Goal: Information Seeking & Learning: Learn about a topic

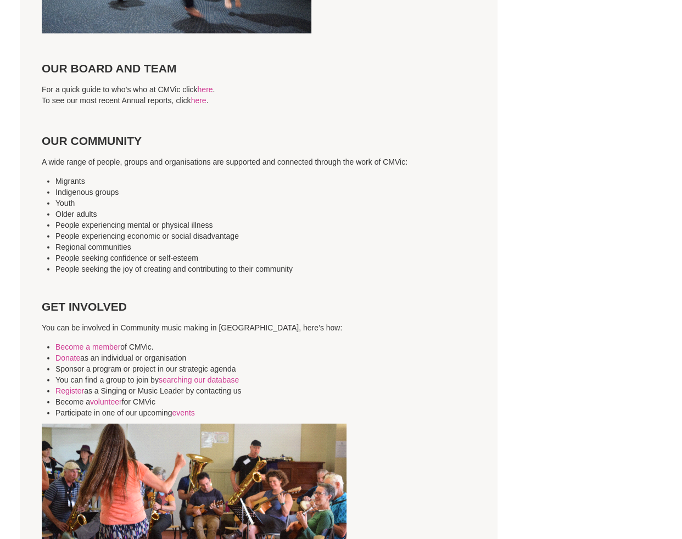
scroll to position [2623, 0]
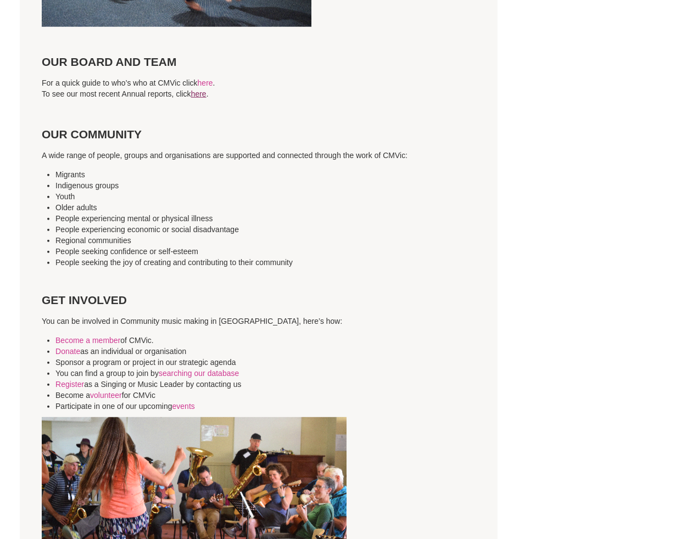
click at [203, 89] on link "here" at bounding box center [198, 93] width 15 height 9
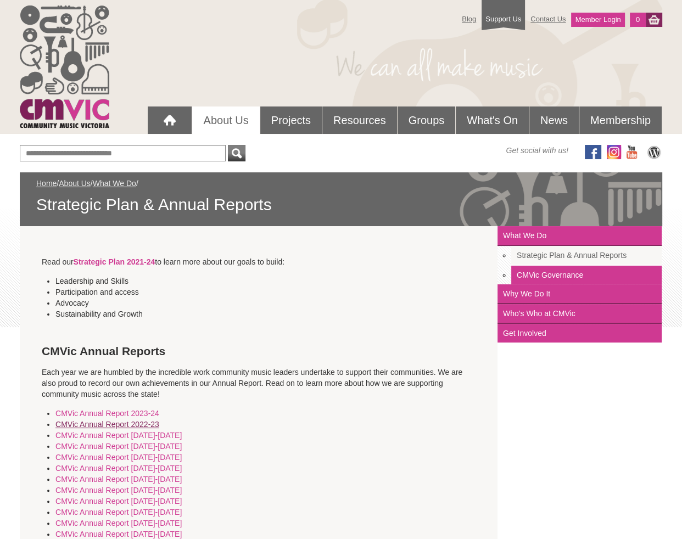
click at [134, 426] on link "CMVic Annual Report 2022-23" at bounding box center [107, 424] width 104 height 9
